Goal: Navigation & Orientation: Find specific page/section

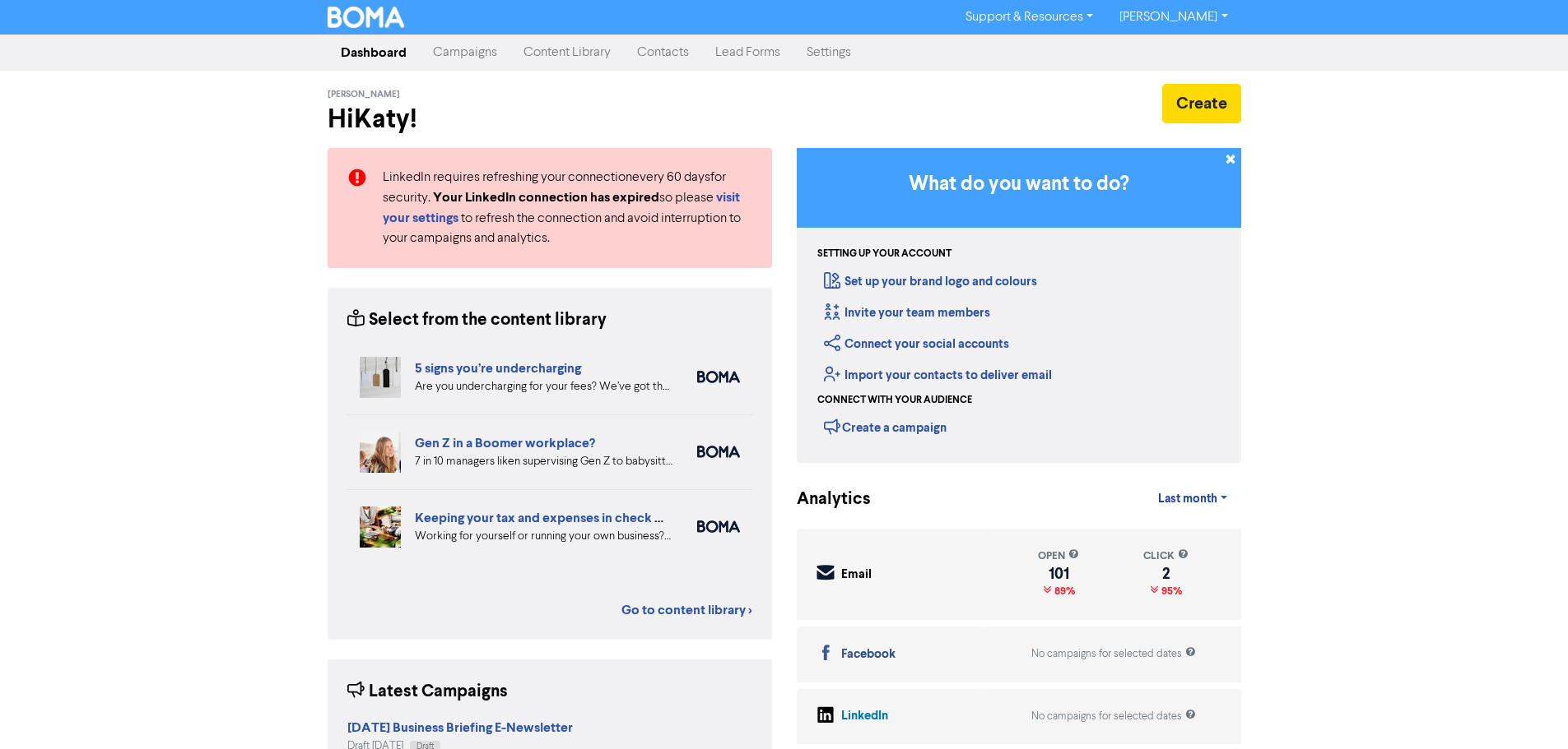
click at [580, 54] on link "Content Library" at bounding box center [567, 52] width 114 height 33
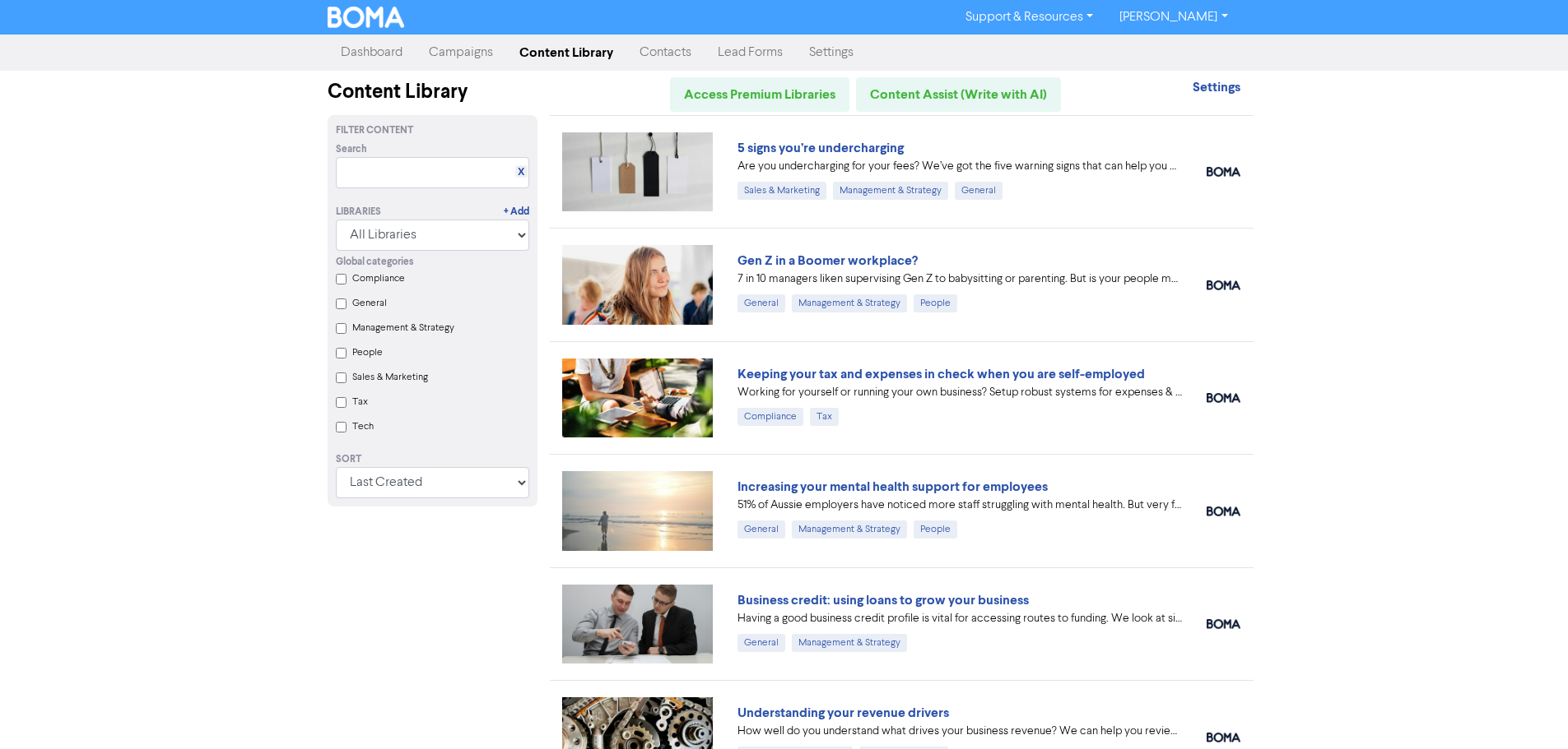
click at [345, 407] on input "Tax" at bounding box center [341, 402] width 10 height 10
checkbox input "true"
